Goal: Navigation & Orientation: Find specific page/section

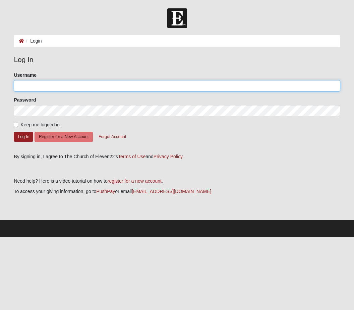
click at [38, 82] on input "Username" at bounding box center [177, 85] width 326 height 11
type input "[EMAIL_ADDRESS][DOMAIN_NAME]"
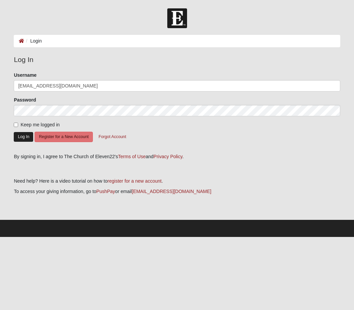
click at [23, 135] on button "Log In" at bounding box center [23, 137] width 19 height 10
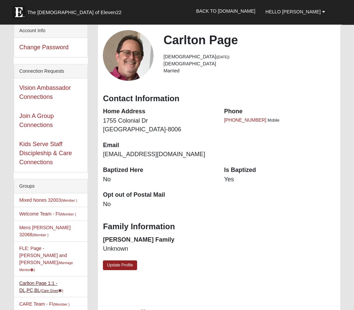
scroll to position [32, 0]
click at [54, 280] on link "Carlton Page 1:1 - DL,PC,BL (Care Giver )" at bounding box center [41, 286] width 44 height 12
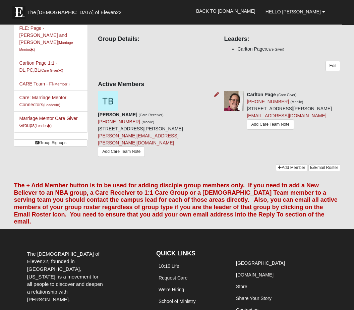
scroll to position [69, 0]
click at [123, 114] on strong "[PERSON_NAME]" at bounding box center [117, 114] width 39 height 5
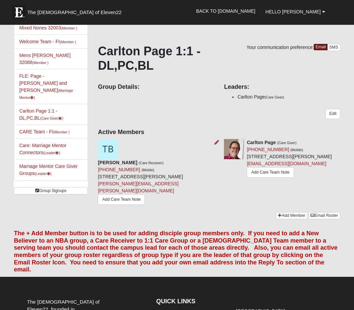
scroll to position [0, 0]
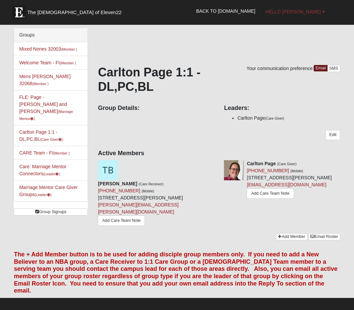
click at [320, 15] on link "Hello [PERSON_NAME]" at bounding box center [295, 11] width 70 height 17
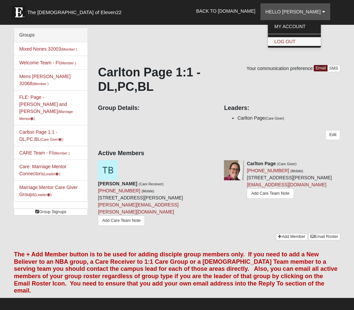
click at [310, 43] on link "Log Out" at bounding box center [294, 41] width 53 height 9
